Goal: Transaction & Acquisition: Purchase product/service

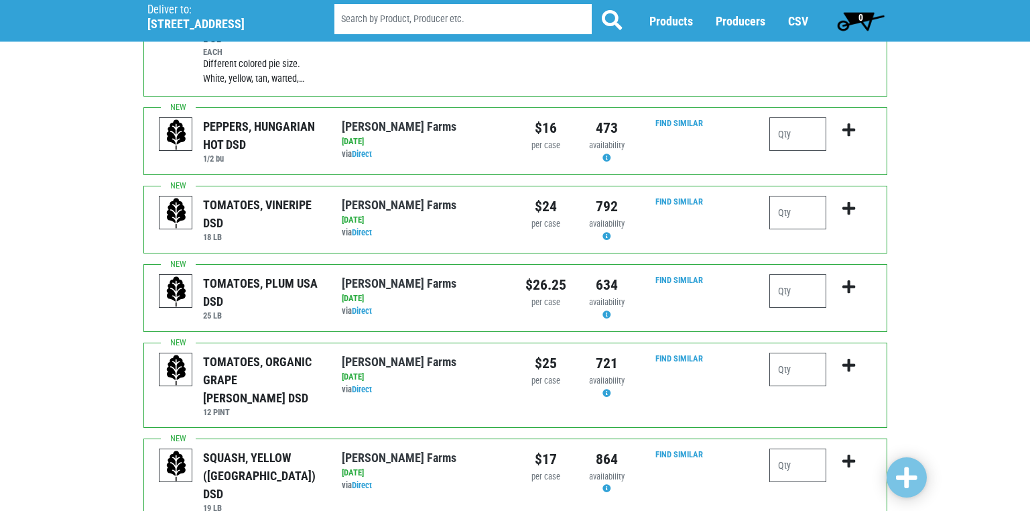
scroll to position [402, 0]
click at [790, 196] on input "number" at bounding box center [797, 212] width 57 height 34
type input "1"
click at [784, 273] on input "number" at bounding box center [797, 290] width 57 height 34
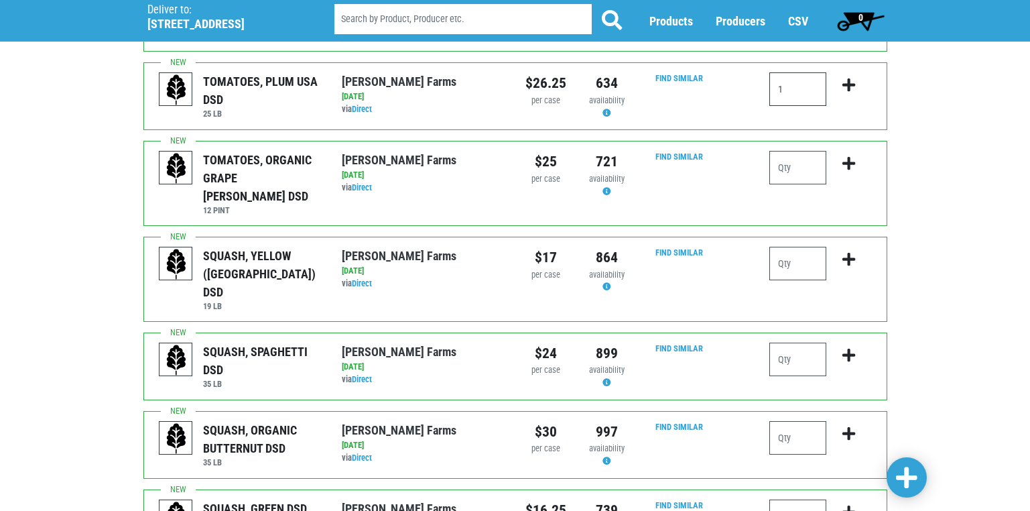
scroll to position [670, 0]
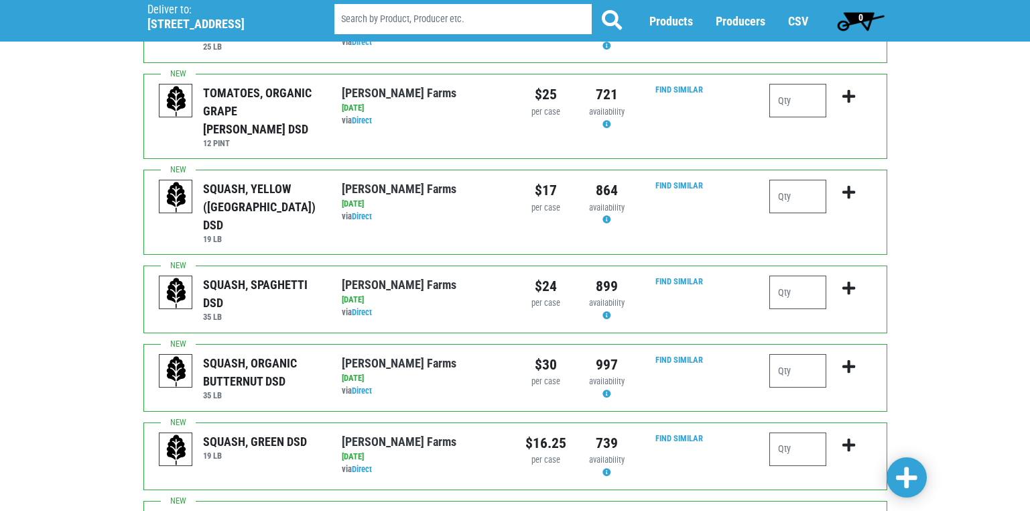
type input "1"
click at [791, 432] on input "number" at bounding box center [797, 449] width 57 height 34
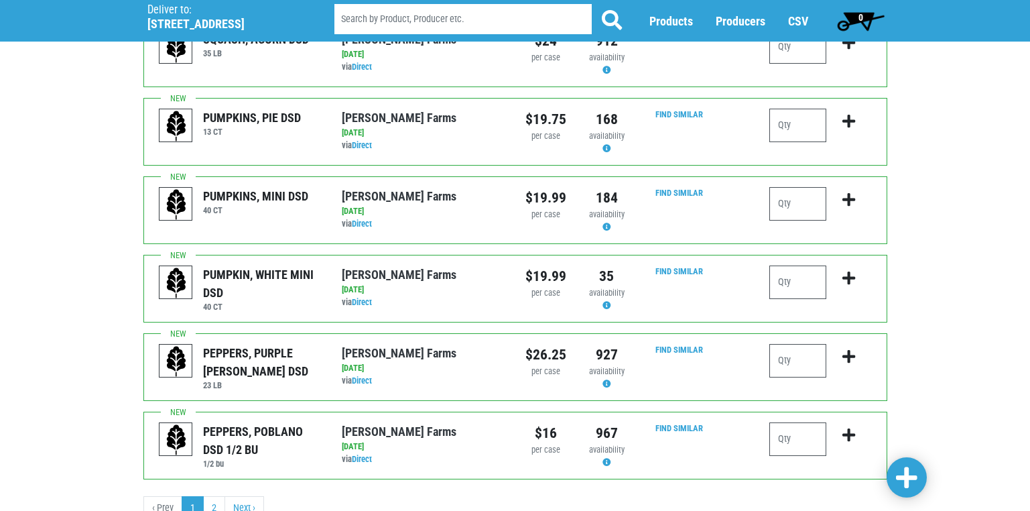
scroll to position [1308, 0]
type input "1"
click at [788, 343] on input "number" at bounding box center [797, 360] width 57 height 34
type input "1"
click at [903, 473] on span at bounding box center [906, 478] width 21 height 24
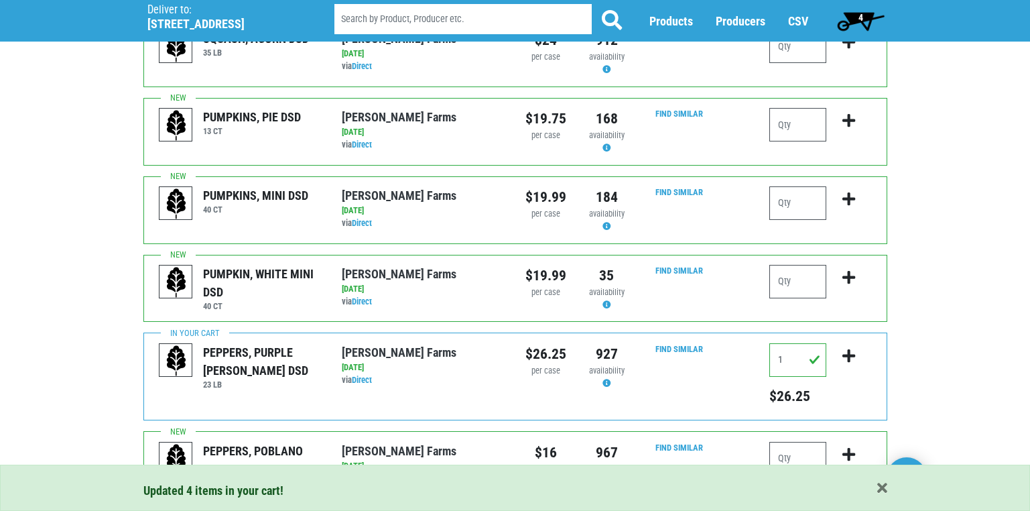
scroll to position [1388, 0]
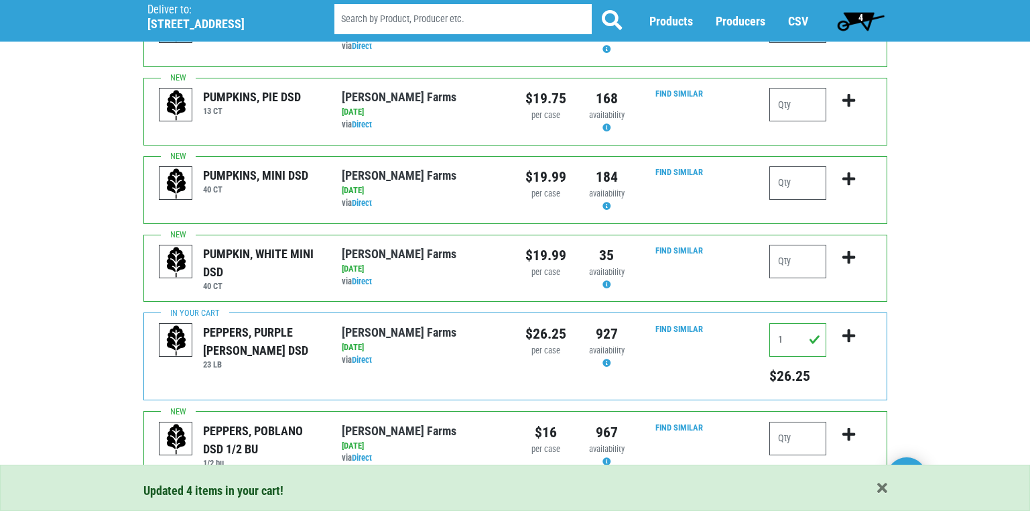
click at [217, 495] on link "2" at bounding box center [214, 507] width 22 height 24
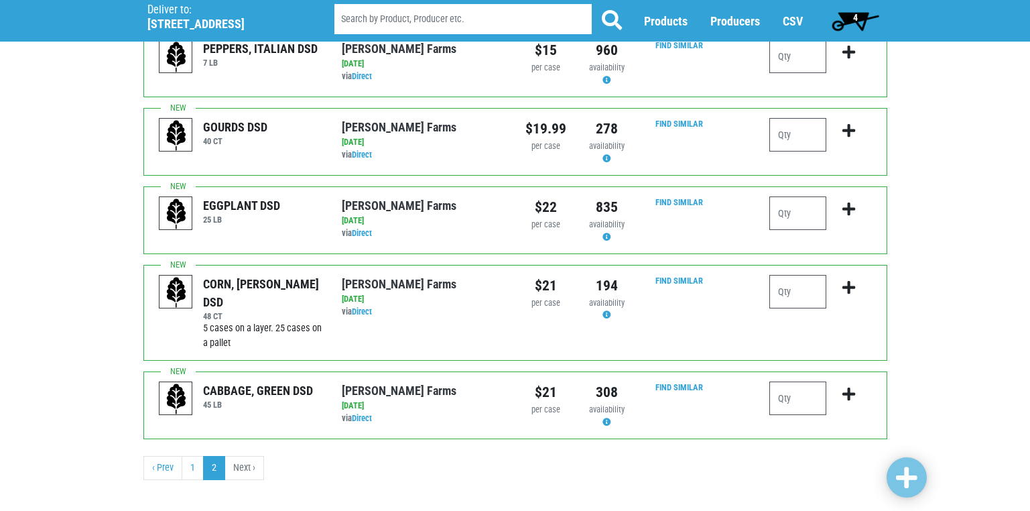
scroll to position [368, 0]
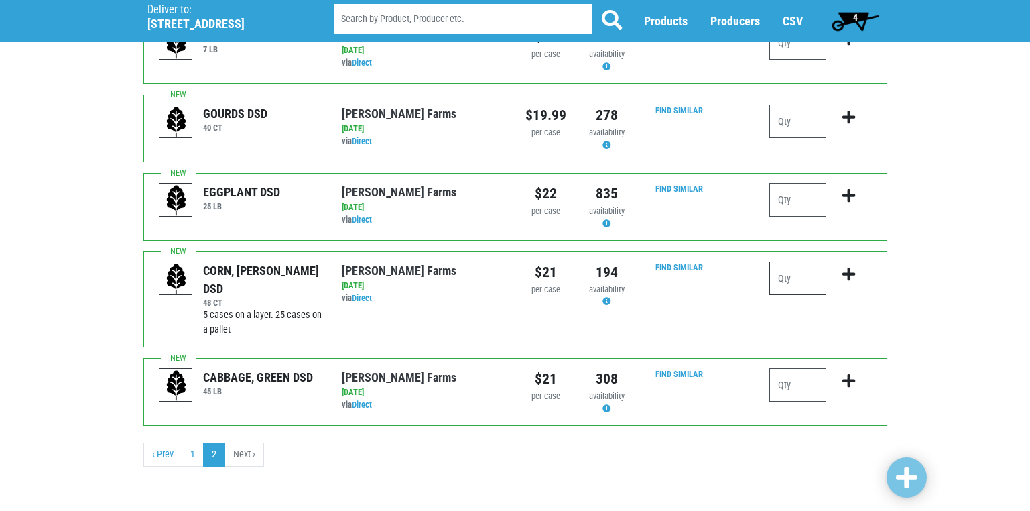
click at [783, 282] on input "number" at bounding box center [797, 278] width 57 height 34
type input "2"
click at [786, 385] on input "number" at bounding box center [797, 385] width 57 height 34
drag, startPoint x: 790, startPoint y: 391, endPoint x: 745, endPoint y: 380, distance: 46.8
click at [745, 380] on div "CABBAGE, GREEN DSD 45 LB Reeves Farms via Direct on 2025-09-15 45 LB UPC: Reeve…" at bounding box center [515, 392] width 744 height 68
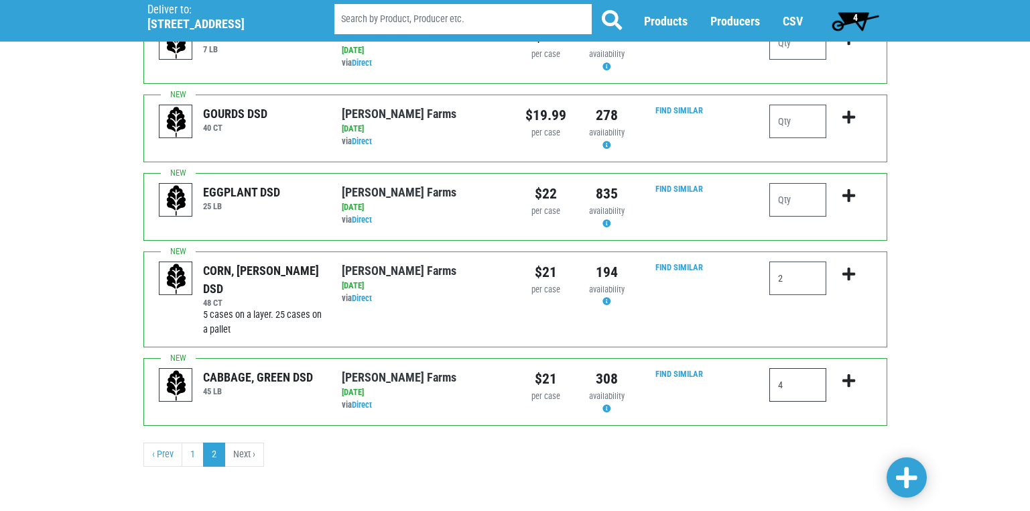
type input "4"
drag, startPoint x: 784, startPoint y: 280, endPoint x: 743, endPoint y: 288, distance: 41.5
click at [743, 288] on div "CORN, SWEET - REEVES DSD 48 CT 5 cases on a layer. 25 cases on a pallet Reeves …" at bounding box center [515, 299] width 744 height 96
type input "3"
click at [844, 318] on div "3" at bounding box center [820, 298] width 122 height 75
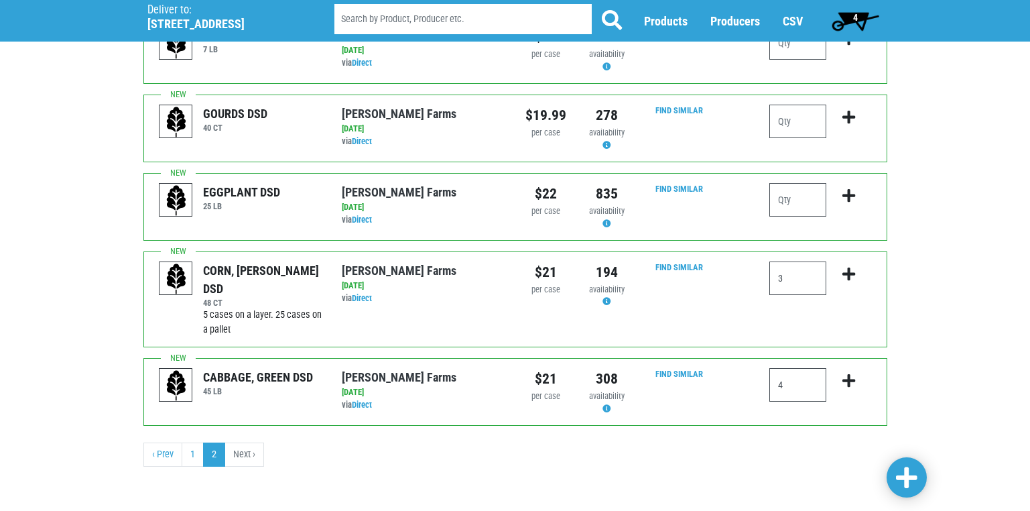
click at [905, 477] on span at bounding box center [906, 478] width 21 height 24
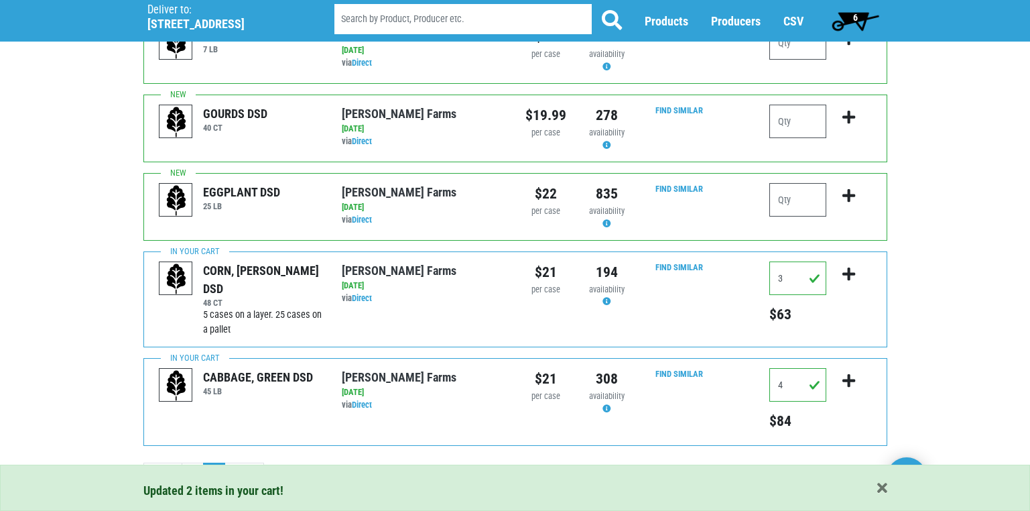
click at [854, 19] on span "6" at bounding box center [855, 17] width 5 height 11
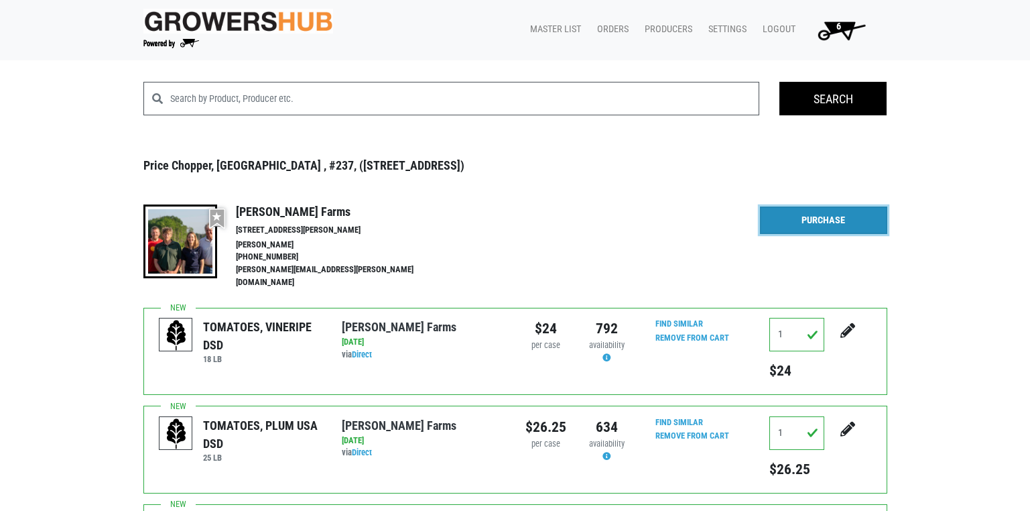
click at [810, 221] on link "Purchase" at bounding box center [823, 220] width 127 height 28
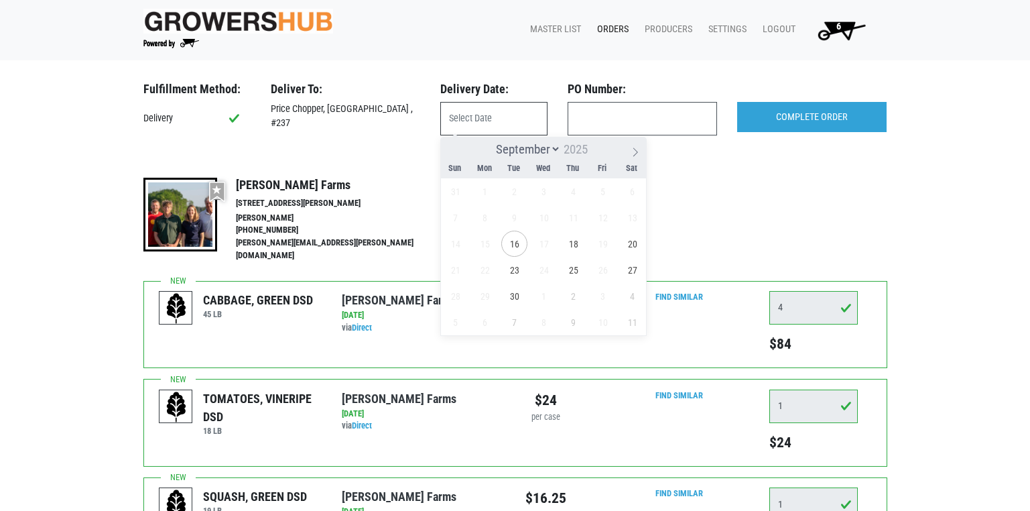
click at [474, 120] on input "text" at bounding box center [493, 119] width 107 height 34
click at [574, 244] on span "18" at bounding box center [573, 244] width 26 height 26
type input "2025-09-18"
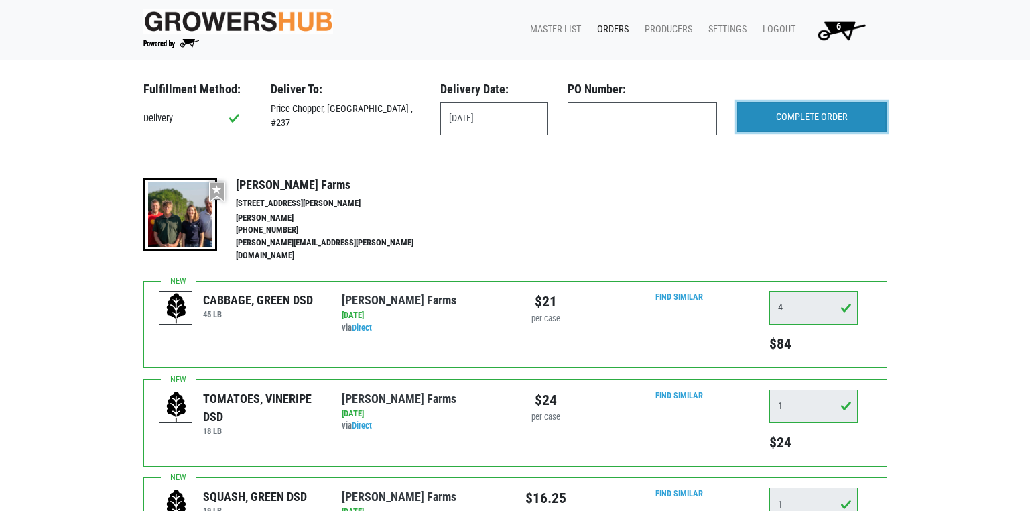
click at [832, 120] on input "COMPLETE ORDER" at bounding box center [811, 117] width 149 height 31
